Goal: Task Accomplishment & Management: Manage account settings

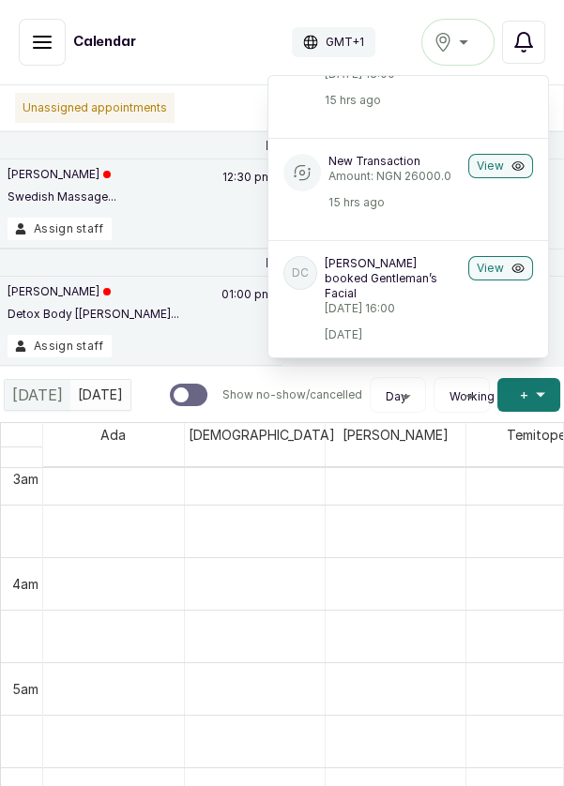
scroll to position [496, 0]
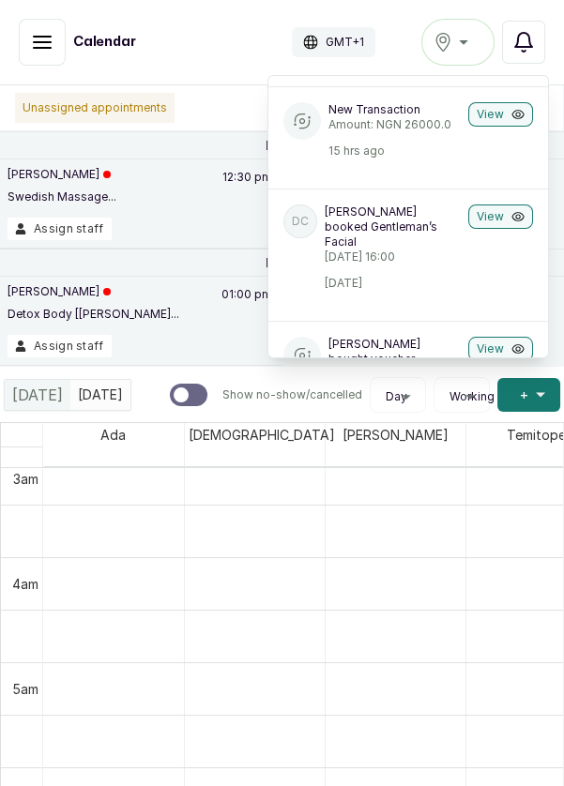
click at [509, 229] on button "View" at bounding box center [500, 217] width 65 height 24
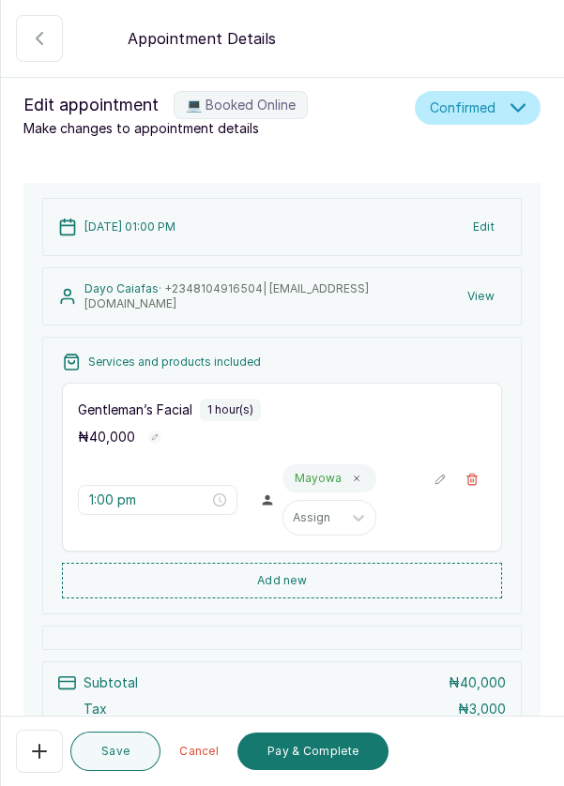
click at [25, 36] on button "Show no-show/cancelled" at bounding box center [39, 38] width 47 height 47
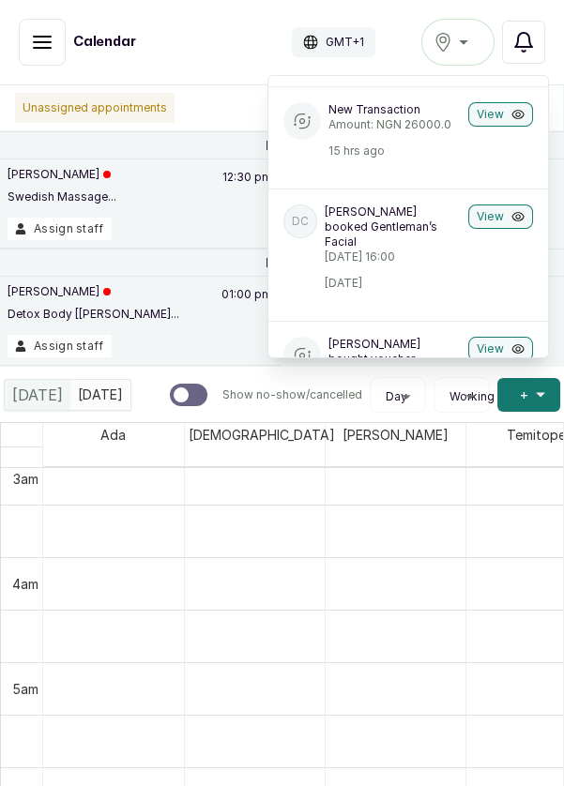
click at [48, 53] on button "Show no-show/cancelled" at bounding box center [42, 42] width 47 height 47
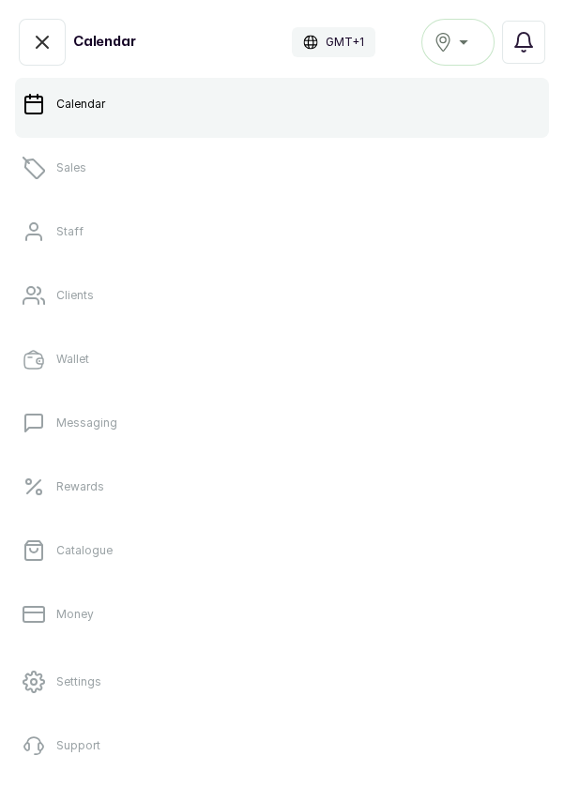
scroll to position [111, 0]
click at [257, 595] on link "Money" at bounding box center [282, 614] width 534 height 53
